Goal: Task Accomplishment & Management: Manage account settings

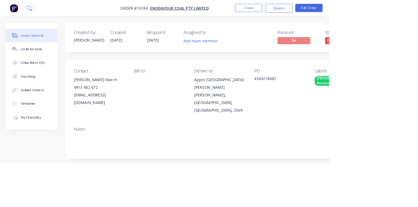
click at [35, 11] on icon at bounding box center [37, 10] width 6 height 6
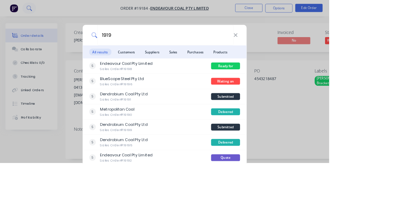
type input "19196"
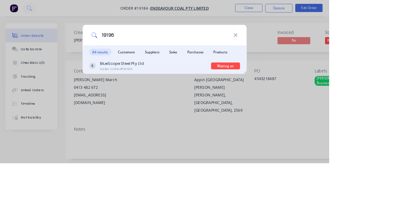
click at [219, 90] on div "BlueScope Steel Pty Ltd Sales Order #19196" at bounding box center [190, 84] width 155 height 14
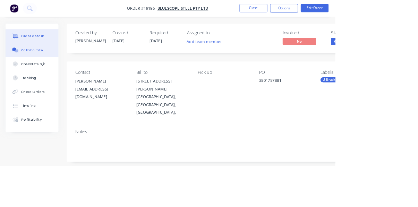
click at [39, 64] on div "Collaborate" at bounding box center [39, 62] width 27 height 6
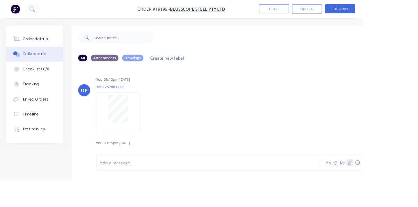
click at [403, 190] on icon "button" at bounding box center [403, 187] width 4 height 5
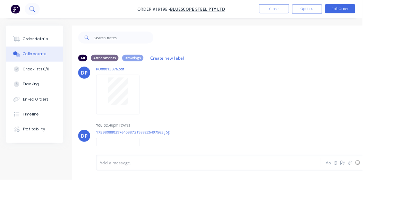
click at [39, 12] on icon at bounding box center [39, 12] width 2 height 2
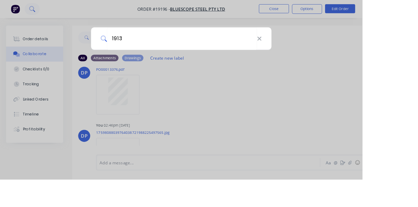
type input "19133"
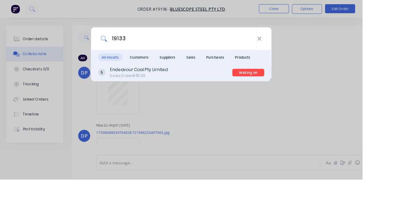
click at [232, 90] on div "Endeavour Coal Pty Limited Sales Order #19133" at bounding box center [190, 84] width 155 height 14
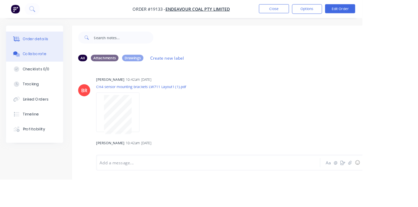
click at [35, 47] on div "Order details" at bounding box center [40, 45] width 29 height 6
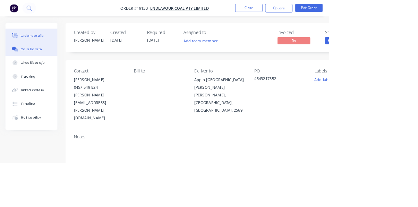
click at [37, 68] on button "Collaborate" at bounding box center [40, 62] width 66 height 17
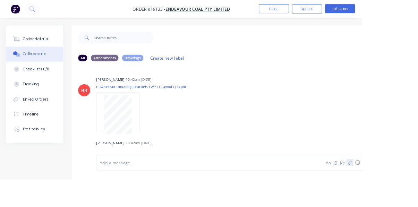
click at [403, 190] on icon "button" at bounding box center [403, 187] width 4 height 5
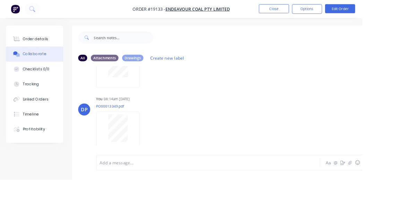
scroll to position [274, 0]
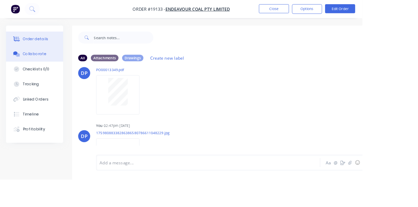
click at [41, 47] on div "Order details" at bounding box center [40, 45] width 29 height 6
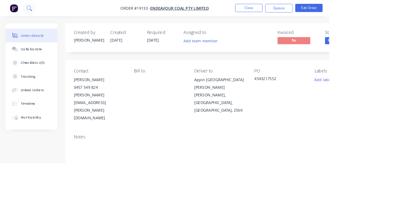
click at [39, 12] on icon at bounding box center [39, 12] width 2 height 2
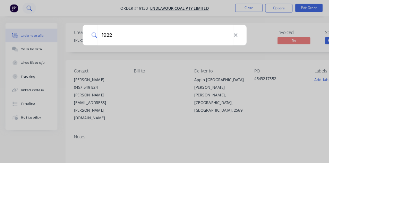
type input "19220"
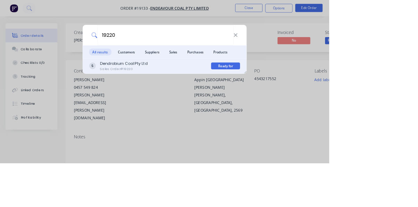
click at [242, 90] on div "Dendrobium Coal Pty Ltd Sales Order #19220" at bounding box center [190, 84] width 155 height 14
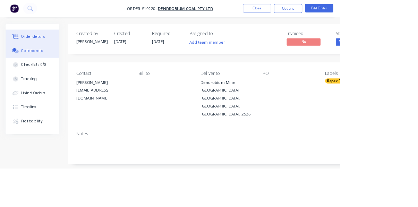
click at [39, 64] on div "Collaborate" at bounding box center [39, 62] width 27 height 6
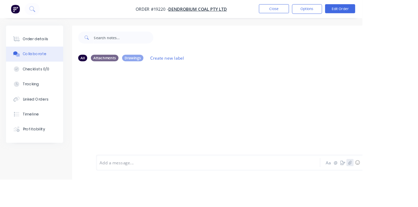
click at [405, 190] on icon "button" at bounding box center [403, 187] width 4 height 5
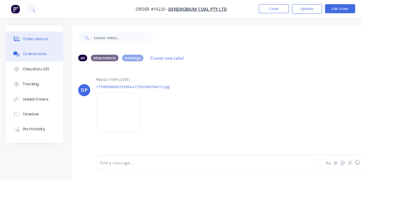
click at [37, 51] on button "Order details" at bounding box center [40, 44] width 66 height 17
